Goal: Task Accomplishment & Management: Use online tool/utility

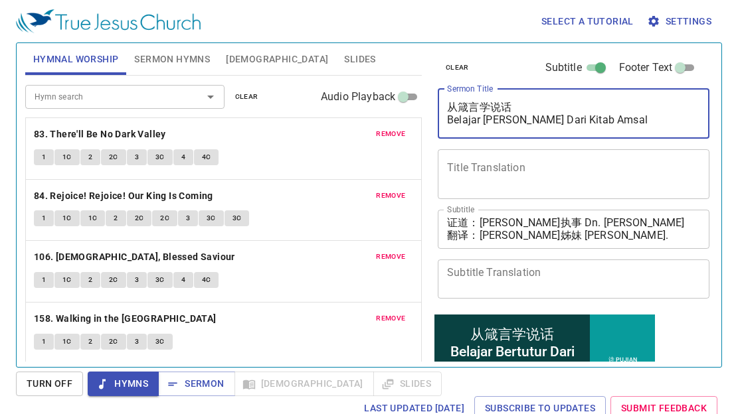
drag, startPoint x: 530, startPoint y: 103, endPoint x: 448, endPoint y: 106, distance: 81.7
click at [448, 106] on textarea "从箴言学说话 Belajar Bertutur Dari Kitab Amsal" at bounding box center [573, 113] width 253 height 25
drag, startPoint x: 622, startPoint y: 122, endPoint x: 450, endPoint y: 122, distance: 172.0
click at [450, 122] on textarea "从苦境中转会 Belajar Bertutur Dari Kitab Amsal" at bounding box center [573, 113] width 253 height 25
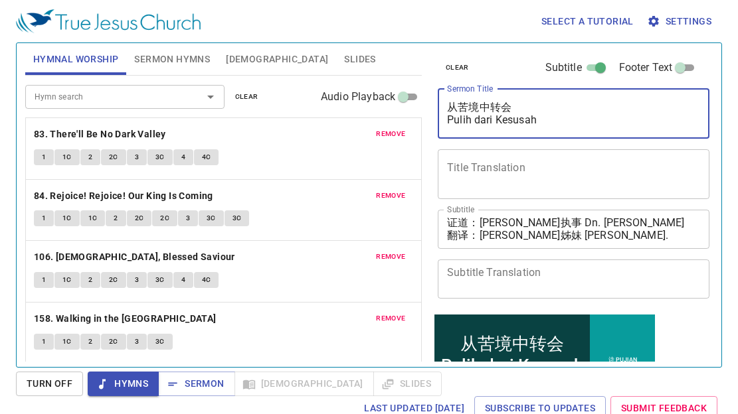
type textarea "从苦境中转会 Pulih dari Kesusaha"
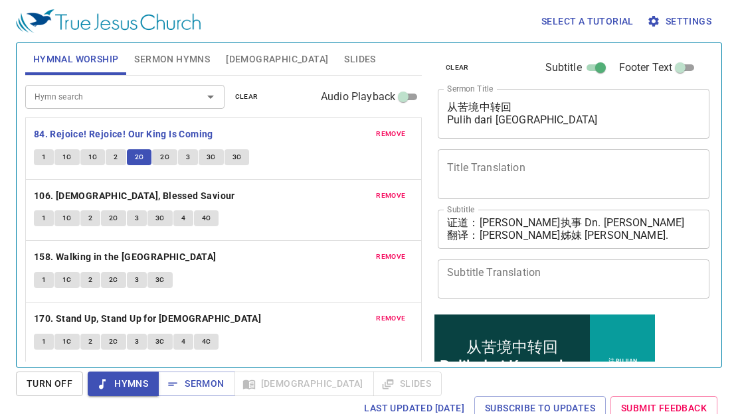
scroll to position [167, 0]
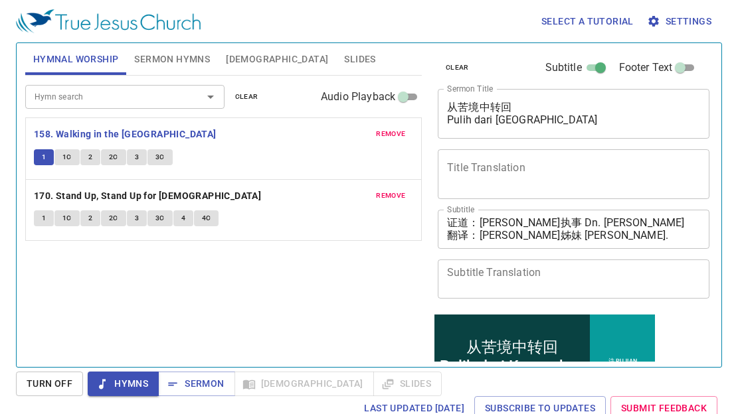
scroll to position [167, 0]
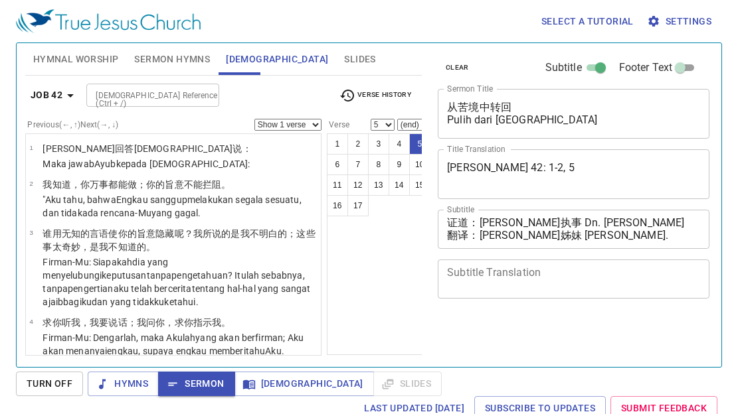
select select "5"
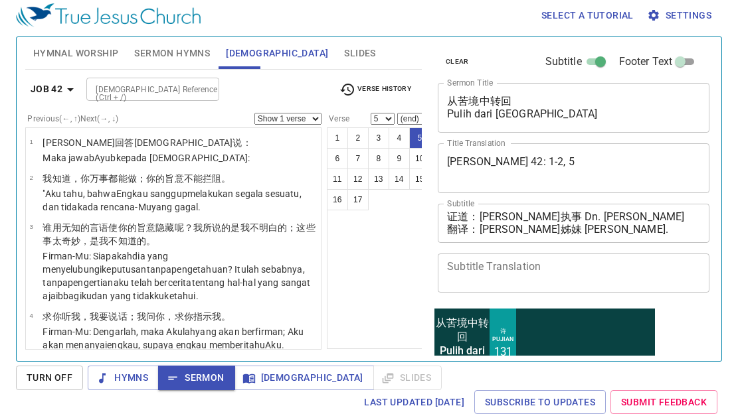
scroll to position [106, 0]
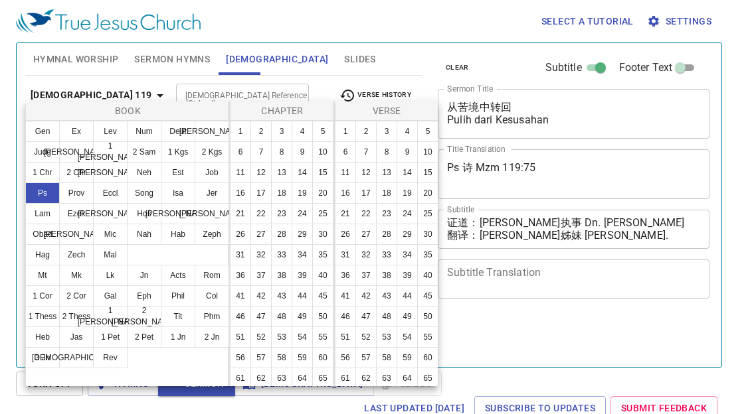
select select "75"
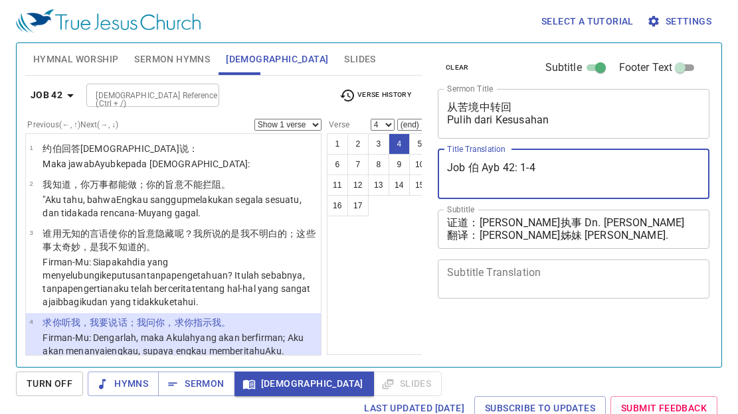
select select "4"
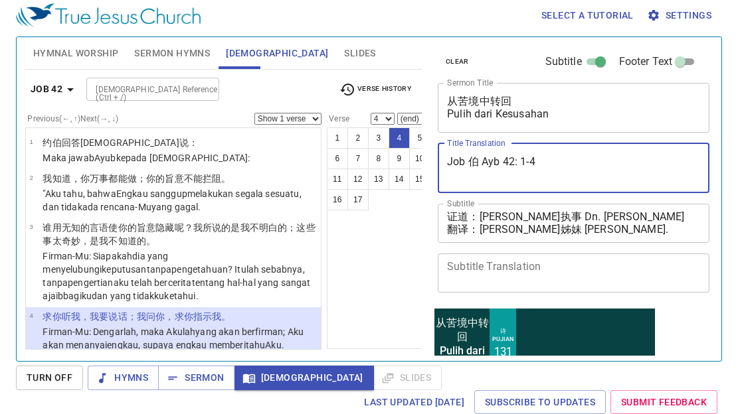
scroll to position [100, 0]
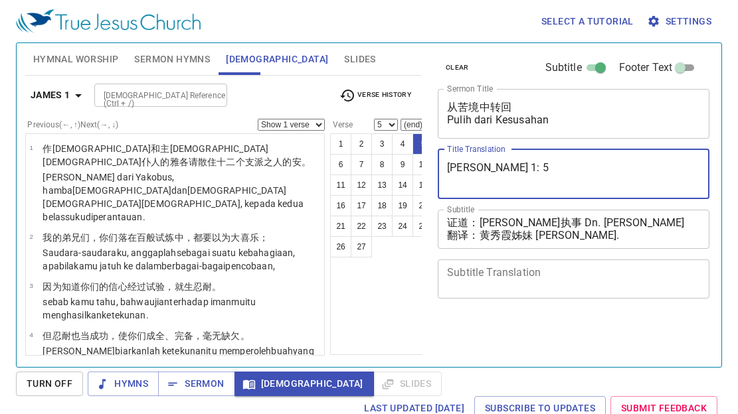
select select "5"
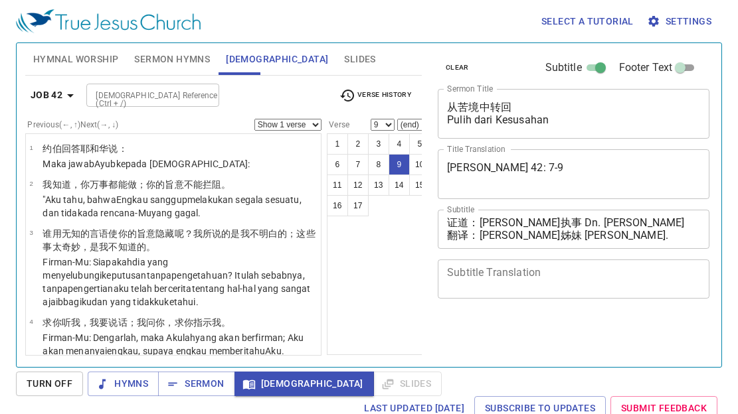
select select "9"
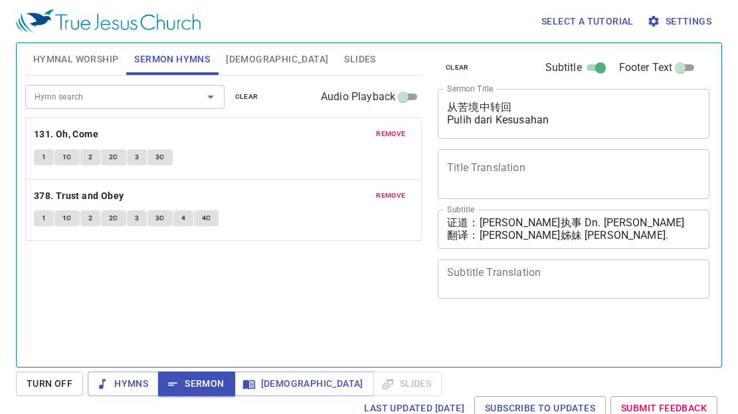
scroll to position [6, 0]
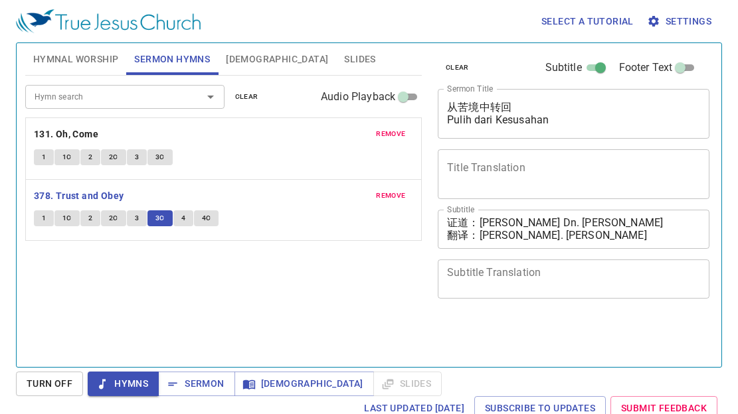
scroll to position [6, 0]
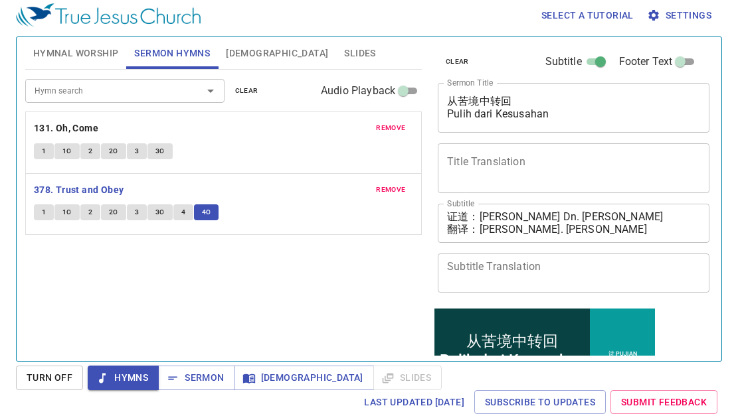
scroll to position [6, 0]
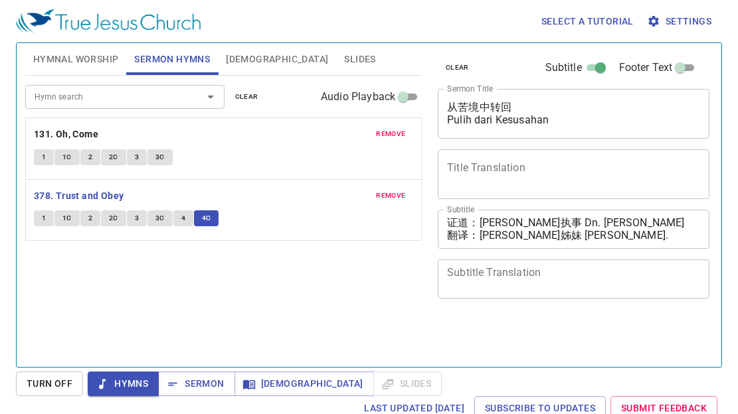
scroll to position [6, 0]
